Goal: Information Seeking & Learning: Check status

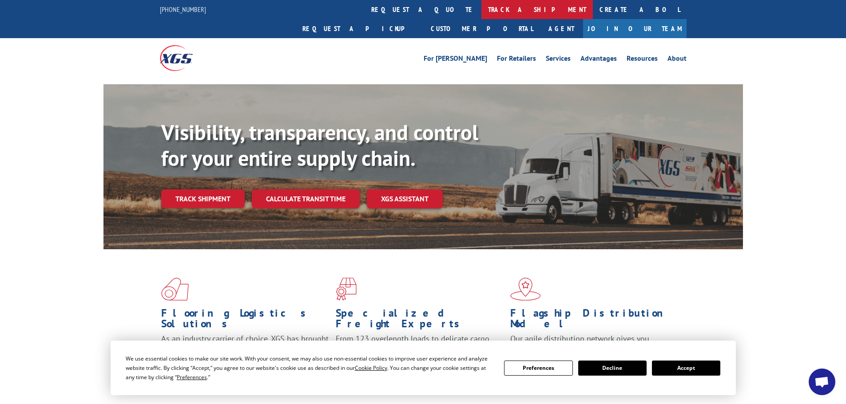
click at [481, 11] on link "track a shipment" at bounding box center [536, 9] width 111 height 19
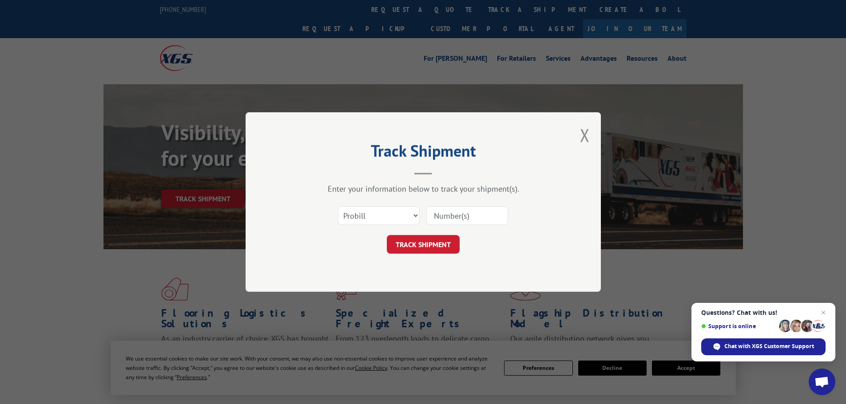
click at [451, 215] on input at bounding box center [467, 215] width 82 height 19
paste input "5179941"
type input "5179941"
click at [372, 217] on select "Select category... Probill BOL PO" at bounding box center [379, 215] width 82 height 19
select select "bol"
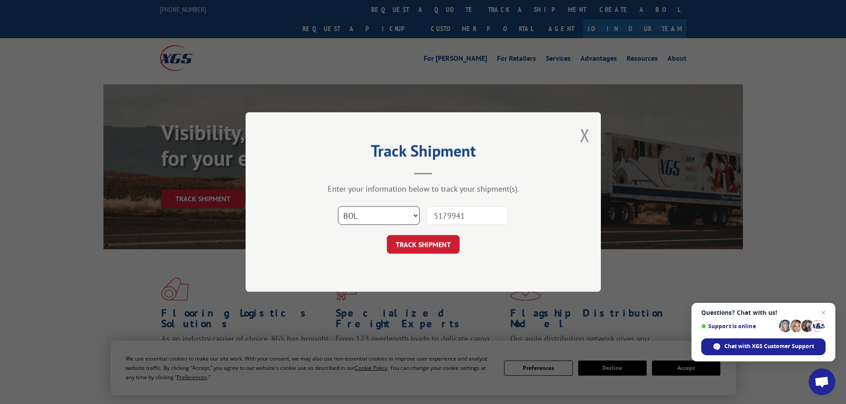
click at [338, 206] on select "Select category... Probill BOL PO" at bounding box center [379, 215] width 82 height 19
click at [416, 240] on button "TRACK SHIPMENT" at bounding box center [423, 244] width 73 height 19
